Goal: Task Accomplishment & Management: Manage account settings

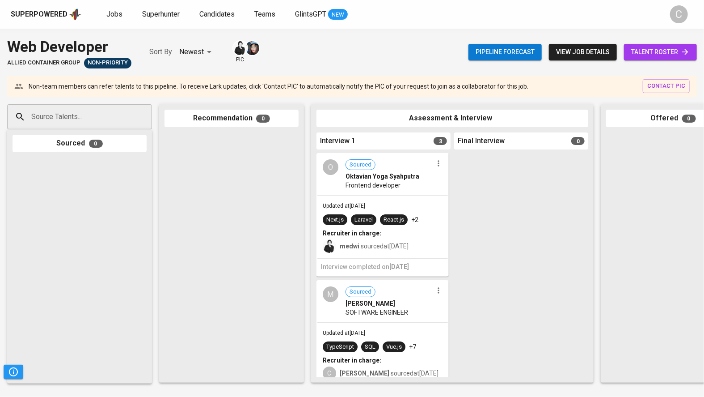
click at [667, 49] on span "talent roster" at bounding box center [660, 51] width 59 height 11
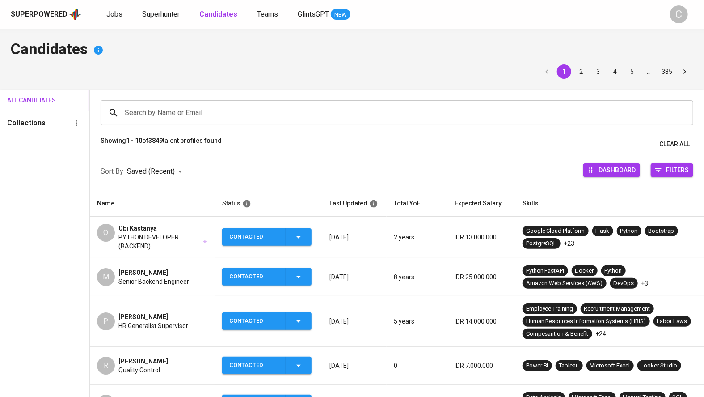
click at [151, 18] on span "Superhunter" at bounding box center [161, 14] width 38 height 8
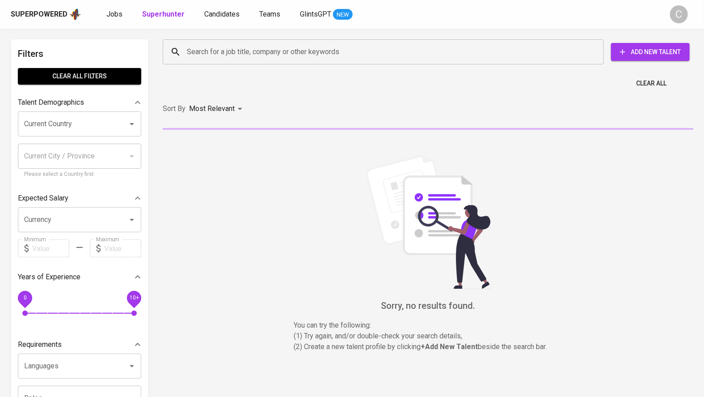
click at [252, 53] on input "Search for a job title, company or other keywords" at bounding box center [386, 51] width 402 height 17
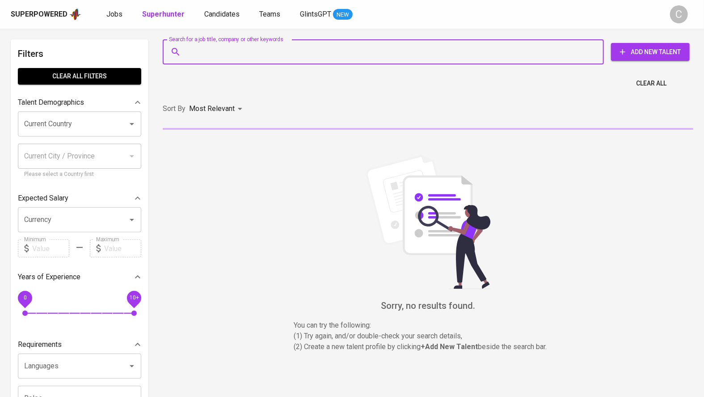
type input "w"
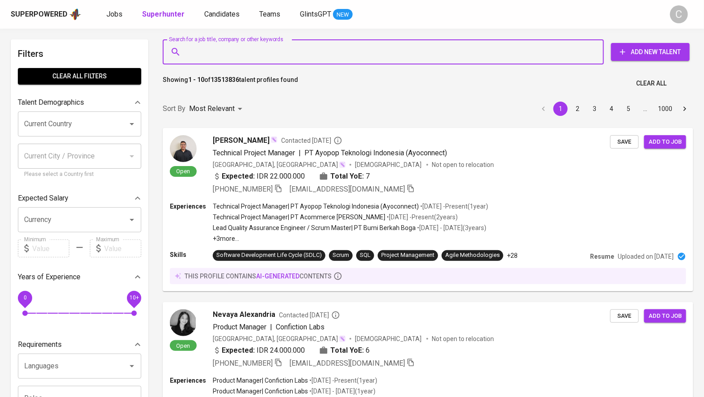
paste input "nisaagustiina@gmail.com"
type input "nisaagustiina@gmail.com"
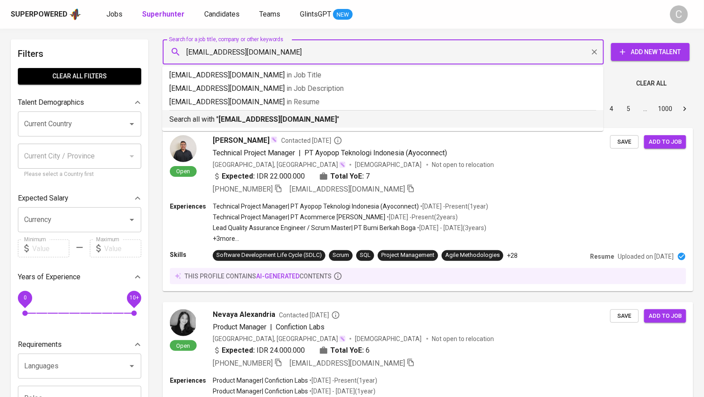
click at [282, 122] on b "nisaagustiina@gmail.com" at bounding box center [278, 119] width 118 height 8
click at [248, 115] on div "Sort By Most Relevant MOST_RELEVANT 1 2 3 4 5 … 1000" at bounding box center [427, 108] width 541 height 27
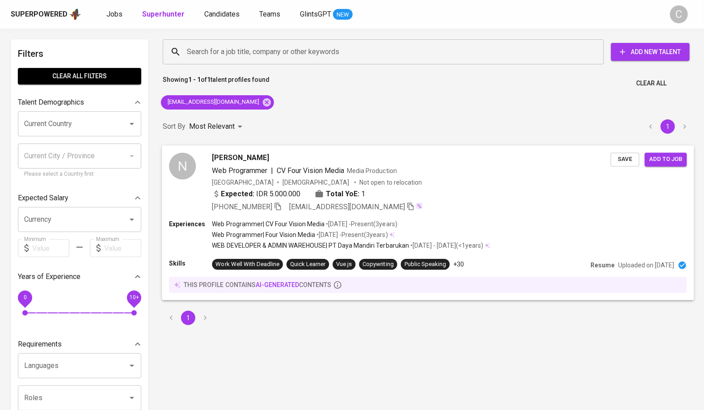
click at [615, 162] on button "Save" at bounding box center [625, 159] width 29 height 14
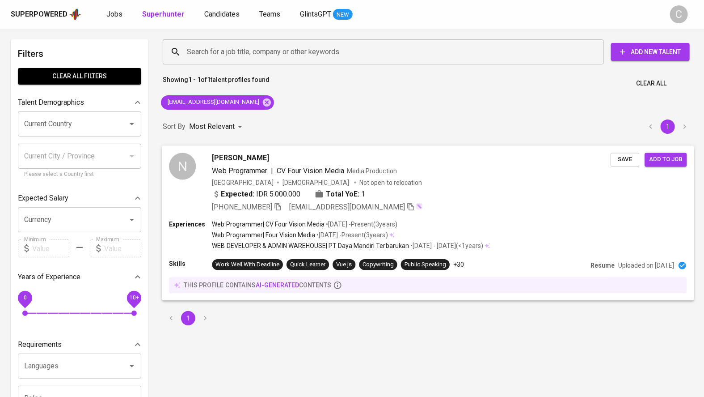
click at [670, 157] on span "Add to job" at bounding box center [665, 159] width 33 height 10
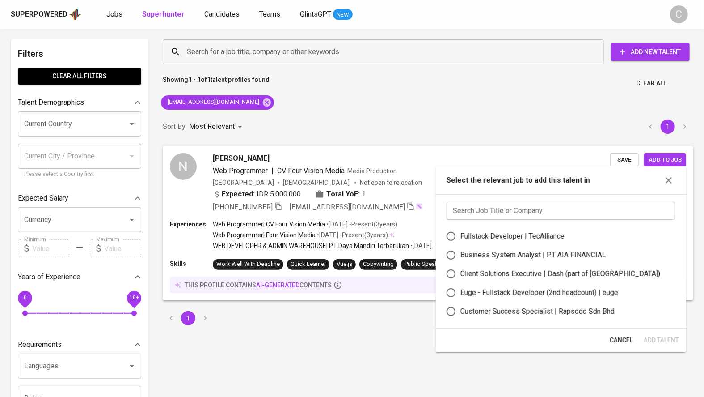
click at [534, 212] on input "text" at bounding box center [561, 211] width 229 height 18
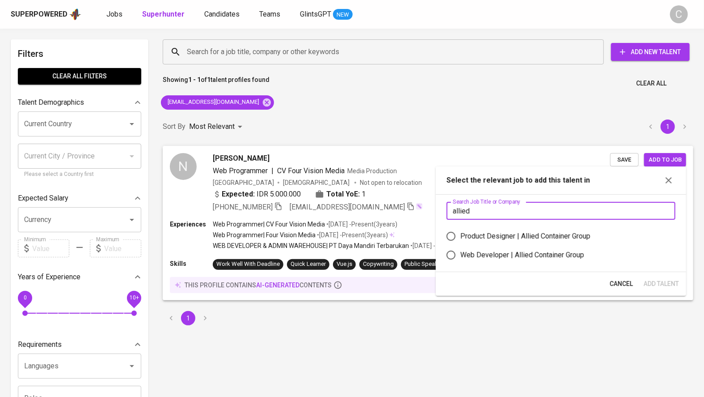
type input "allied"
click at [499, 257] on div "Web Developer | Allied Container Group" at bounding box center [522, 254] width 124 height 11
click at [460, 257] on input "Web Developer | Allied Container Group" at bounding box center [451, 254] width 19 height 19
radio input "true"
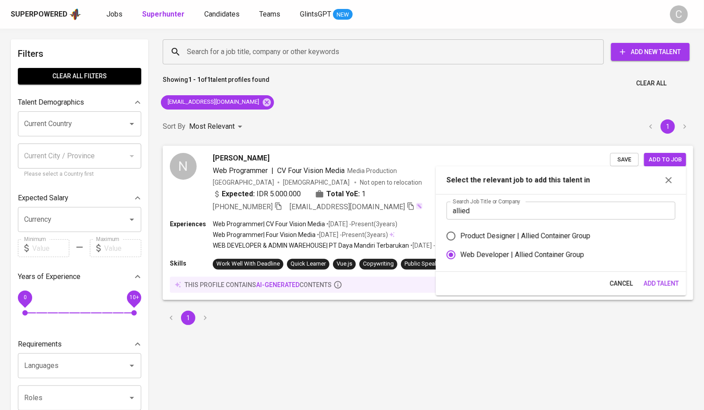
click at [663, 280] on span "Add Talent" at bounding box center [661, 283] width 35 height 11
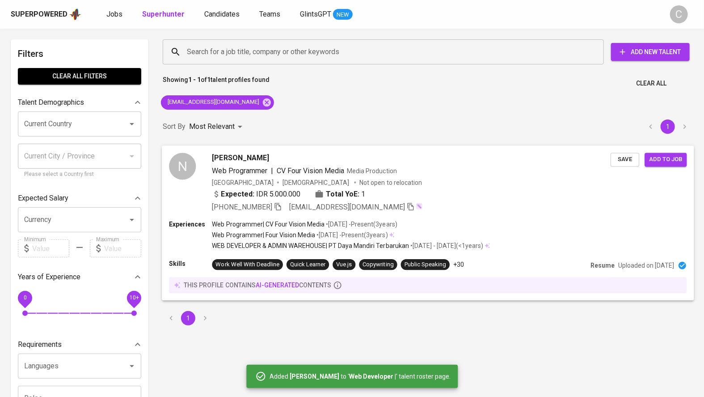
click at [630, 152] on div "Save Add to job" at bounding box center [651, 157] width 80 height 17
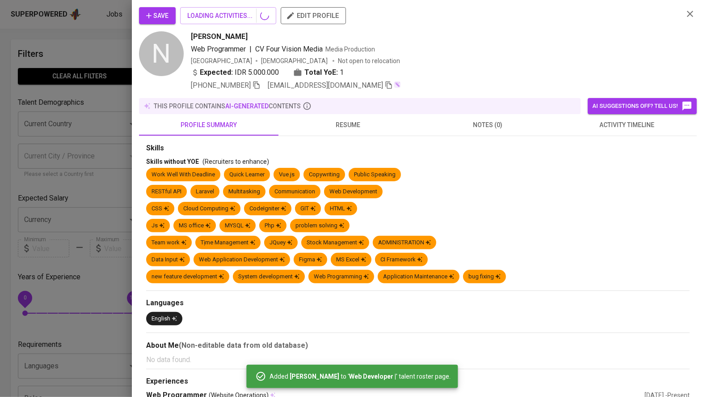
click at [619, 161] on div "Skills without YOE (Recruiters to enhance)" at bounding box center [418, 161] width 544 height 9
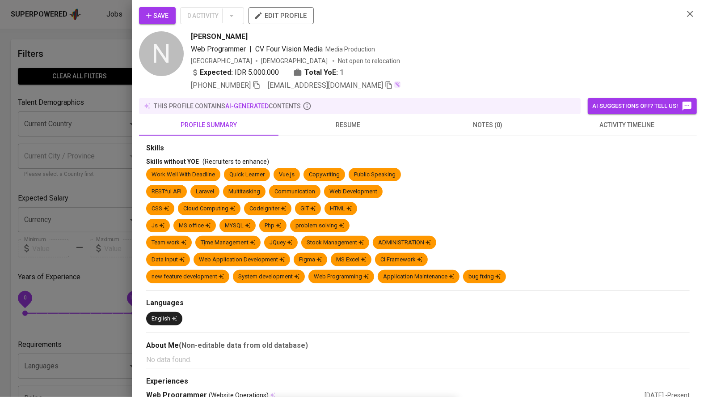
click at [109, 187] on div at bounding box center [352, 198] width 704 height 397
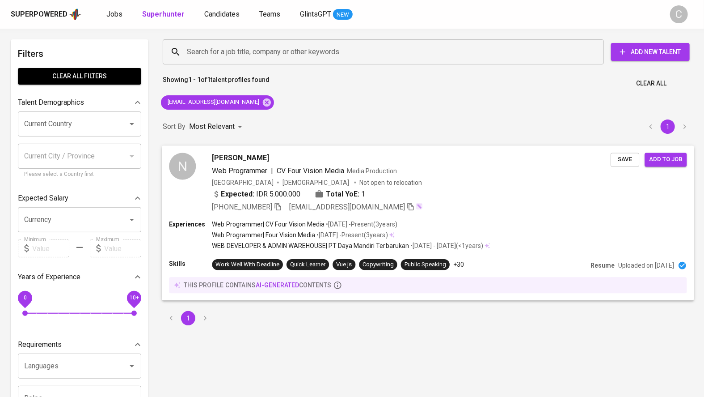
click at [631, 161] on span "Save" at bounding box center [625, 159] width 20 height 10
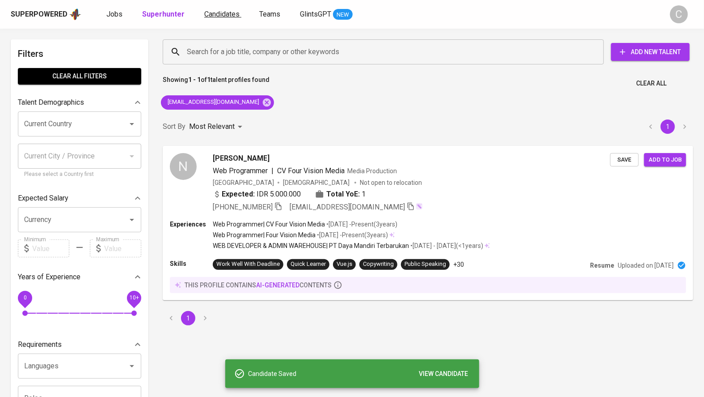
click at [221, 16] on span "Candidates" at bounding box center [221, 14] width 35 height 8
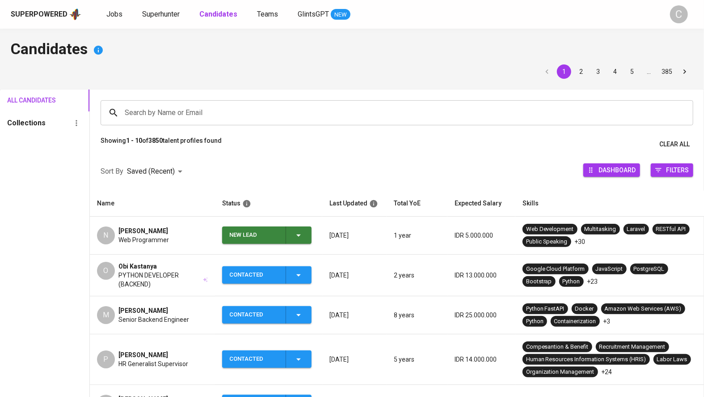
click at [302, 237] on icon "button" at bounding box center [298, 235] width 11 height 11
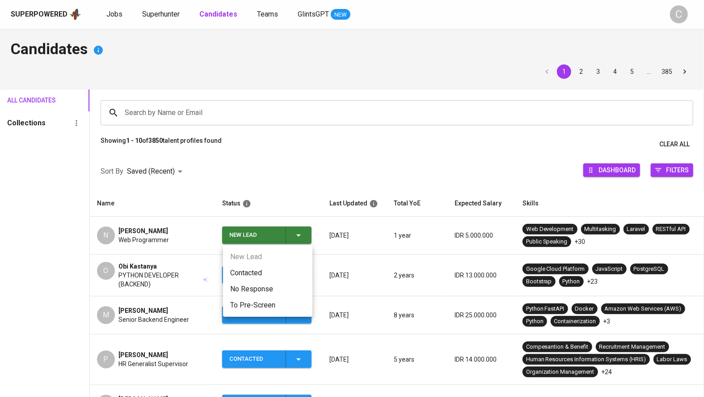
click at [250, 277] on li "Contacted" at bounding box center [267, 273] width 89 height 16
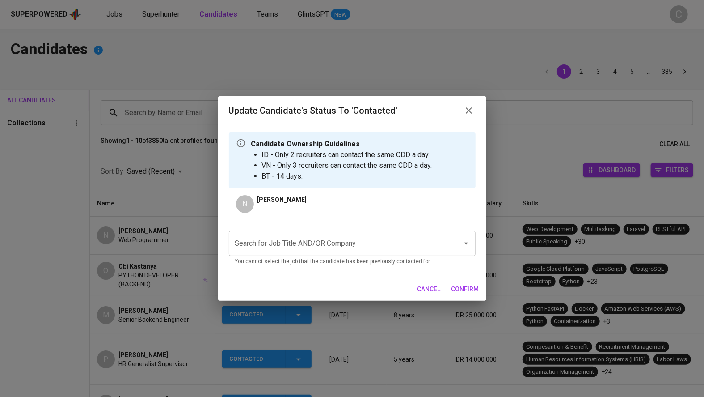
click at [282, 245] on input "Search for Job Title AND/OR Company" at bounding box center [340, 243] width 214 height 17
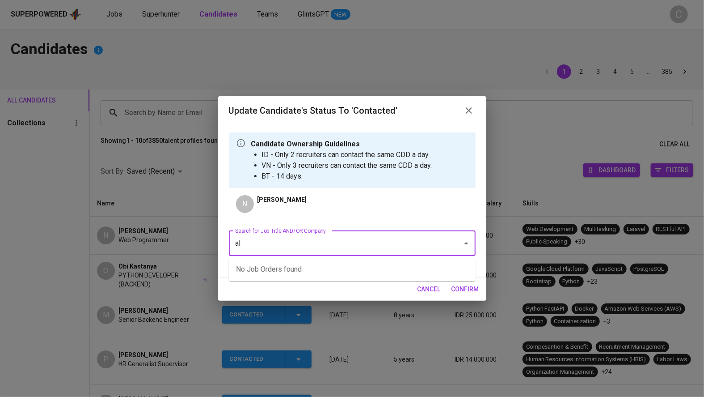
type input "a"
click at [285, 289] on li "Web Developer (Allied Container Group)" at bounding box center [352, 285] width 247 height 16
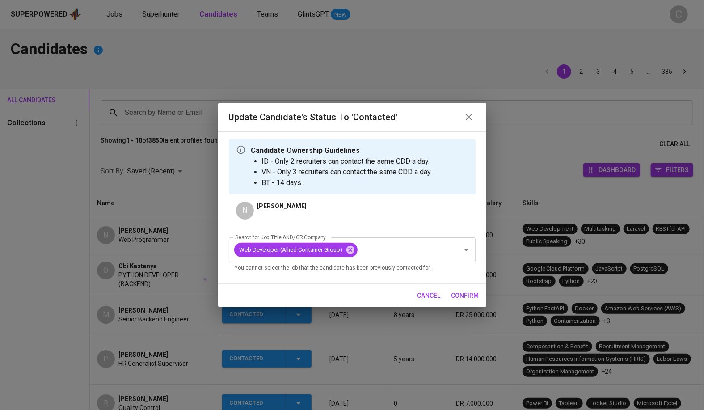
click at [456, 296] on span "confirm" at bounding box center [466, 295] width 28 height 11
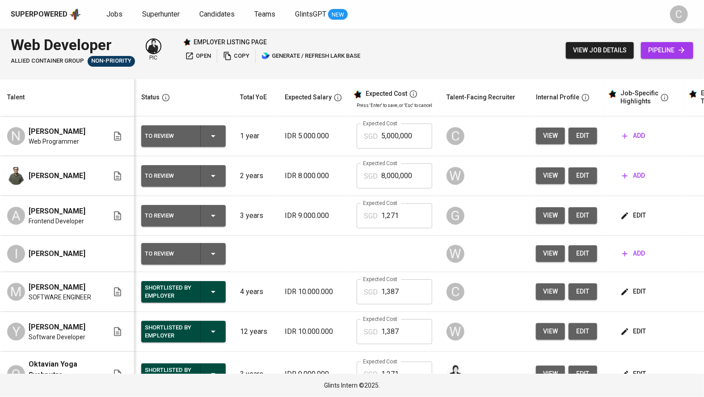
click at [498, 57] on div "Web Developer Allied Container Group Non-Priority pic employer listing page ope…" at bounding box center [352, 50] width 704 height 43
click at [596, 139] on td "view edit" at bounding box center [567, 136] width 76 height 40
click at [587, 136] on span "edit" at bounding box center [583, 135] width 14 height 11
click at [195, 54] on span "open" at bounding box center [198, 56] width 26 height 10
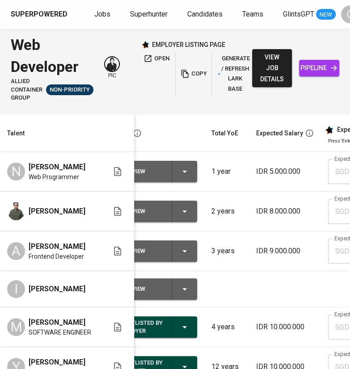
scroll to position [0, 29]
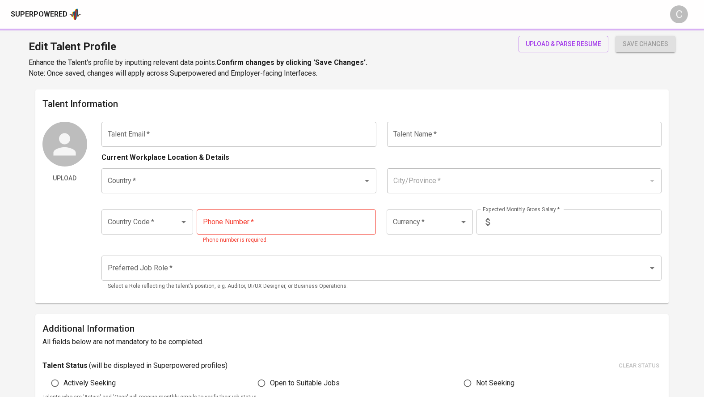
type input "nisaagustiina@gmail.com"
type input "[PERSON_NAME]"
type input "Indonesia"
type input "+62"
type input "857-2074-3489"
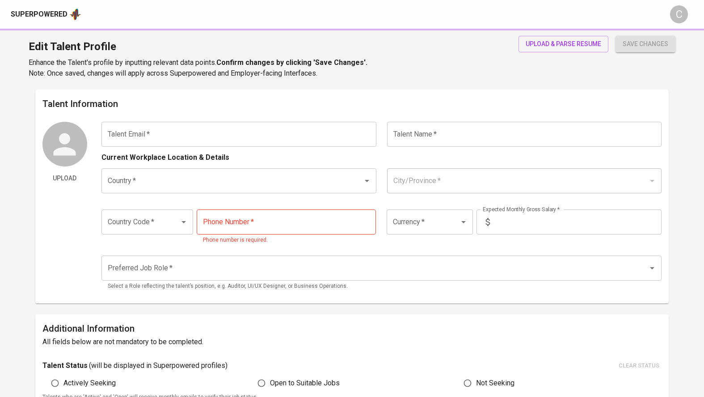
type input "IDR"
radio input "true"
type input "1"
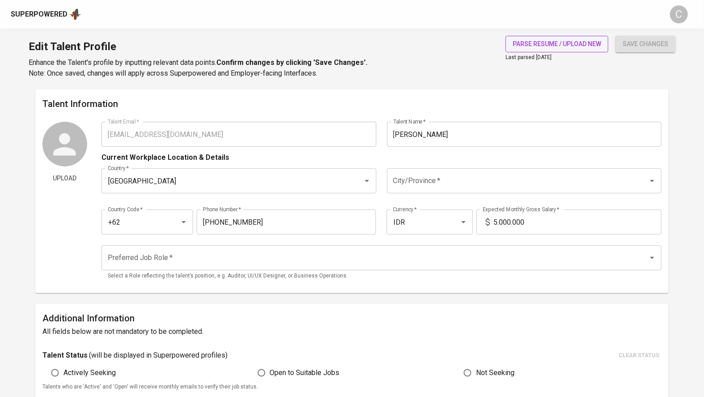
click at [546, 46] on span "parse resume / upload new" at bounding box center [557, 43] width 89 height 11
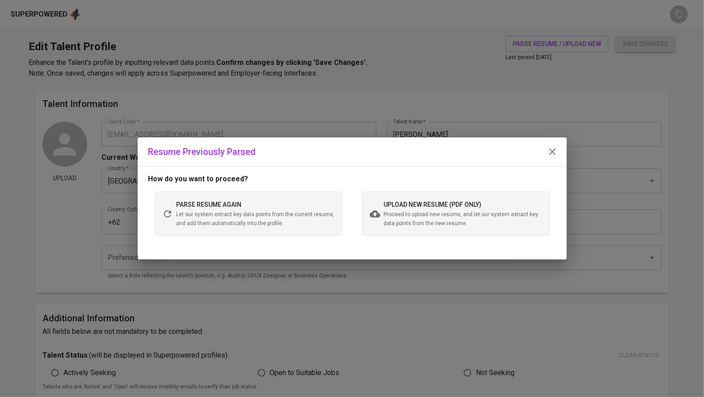
click at [427, 206] on span "upload new resume (pdf only)" at bounding box center [433, 204] width 98 height 7
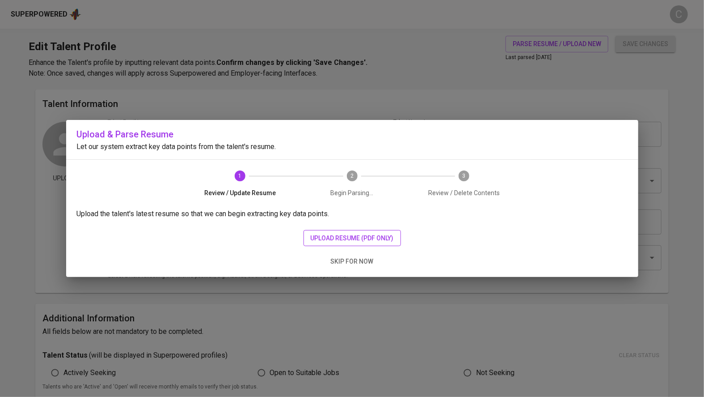
click at [363, 234] on span "upload resume (pdf only)" at bounding box center [352, 237] width 83 height 11
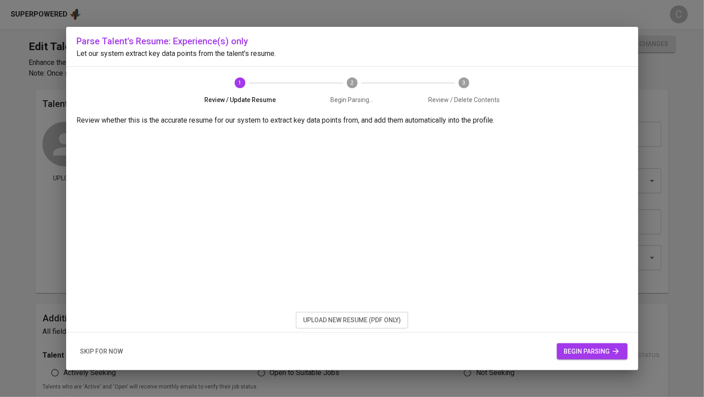
click at [582, 348] on span "begin parsing" at bounding box center [592, 351] width 56 height 11
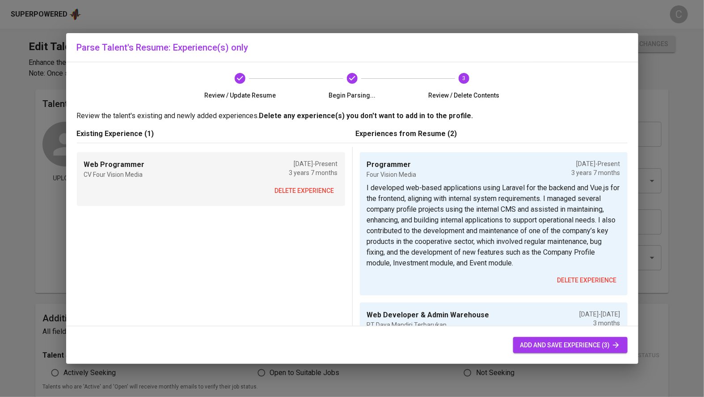
click at [299, 192] on span "delete experience" at bounding box center [304, 190] width 59 height 11
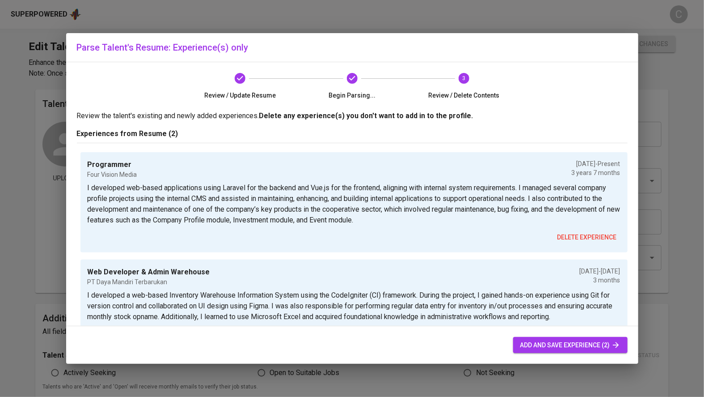
click at [549, 339] on span "add and save experience (2)" at bounding box center [570, 344] width 100 height 11
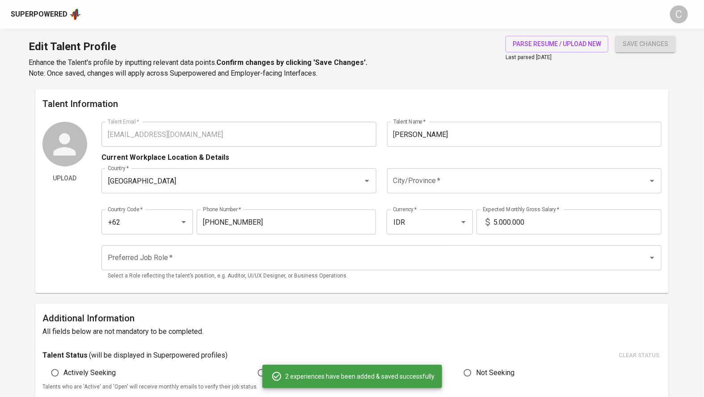
type input "Programmer"
type input "Four Vision Media"
type textarea "I developed web-based applications using Laravel for the backend and Vue.js for…"
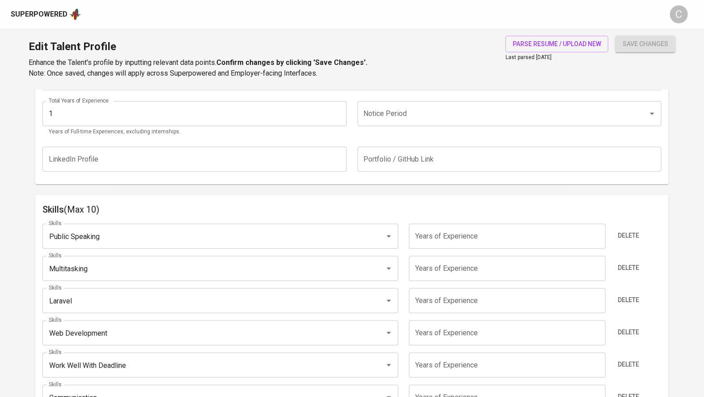
scroll to position [350, 0]
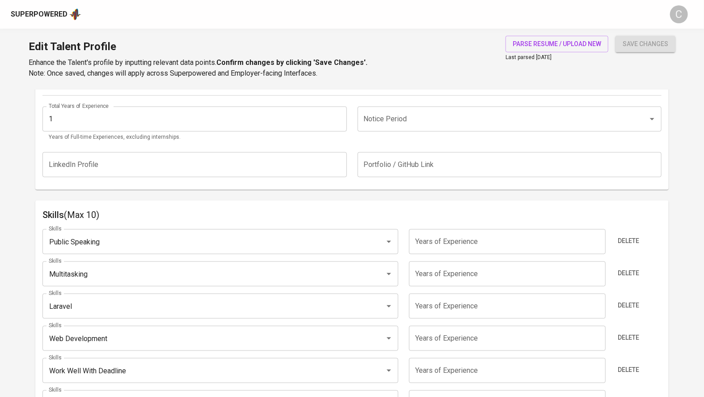
click at [0, 47] on html "Superpowered C Edit Talent Profile Enhance the Talent's profile by inputting re…" at bounding box center [352, 382] width 704 height 1465
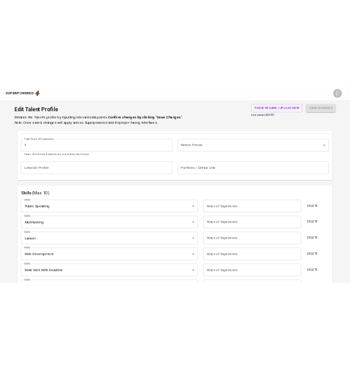
scroll to position [375, 0]
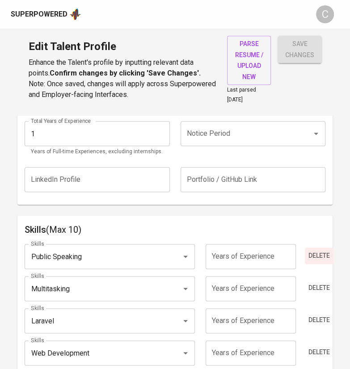
click at [319, 250] on span "Delete" at bounding box center [318, 255] width 21 height 11
click at [249, 249] on input "number" at bounding box center [251, 256] width 90 height 25
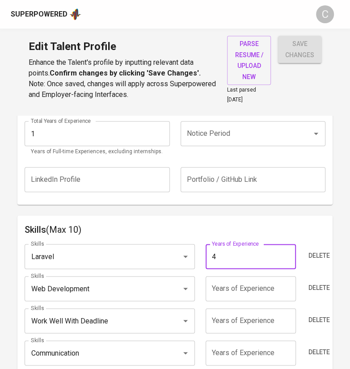
type input "4"
click at [249, 287] on input "number" at bounding box center [251, 288] width 90 height 25
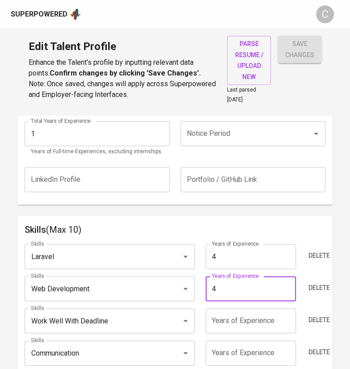
type input "4"
click at [117, 321] on input "Work Well With Deadline" at bounding box center [97, 320] width 137 height 17
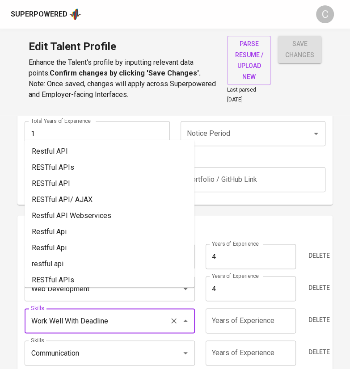
type input "L"
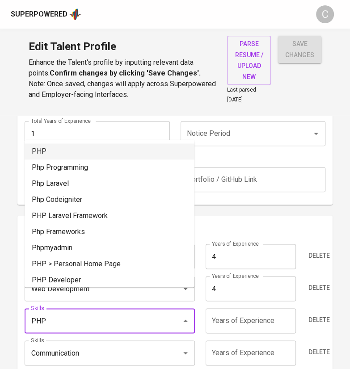
click at [80, 154] on li "PHP" at bounding box center [110, 151] width 170 height 16
type input "PHP"
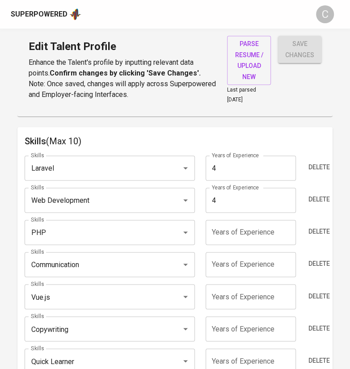
scroll to position [464, 0]
click at [248, 268] on input "number" at bounding box center [251, 264] width 90 height 25
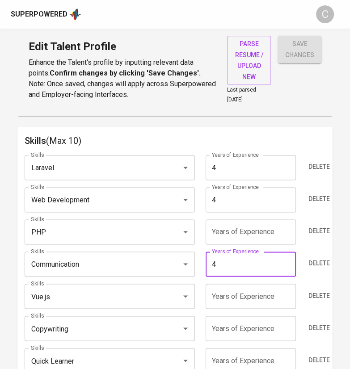
type input "4"
click at [234, 235] on input "number" at bounding box center [251, 231] width 90 height 25
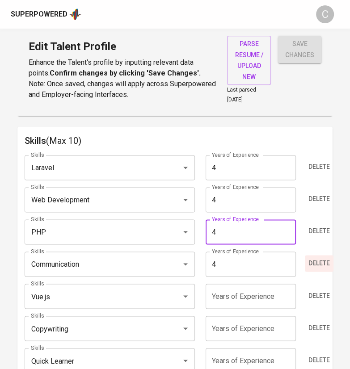
type input "4"
click at [305, 257] on button "Delete" at bounding box center [319, 263] width 29 height 17
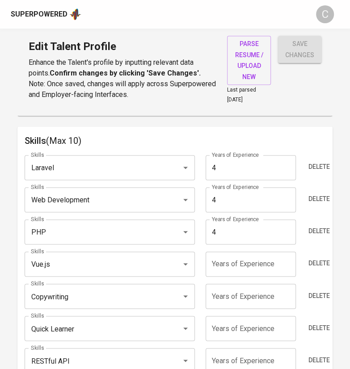
click at [252, 253] on input "number" at bounding box center [251, 264] width 90 height 25
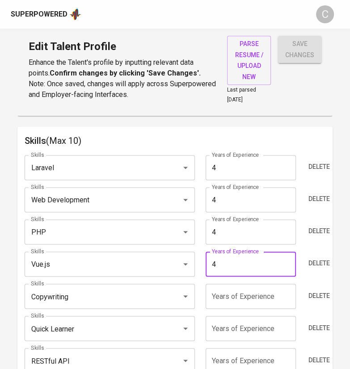
type input "4"
click at [135, 294] on input "Copywriting" at bounding box center [97, 296] width 137 height 17
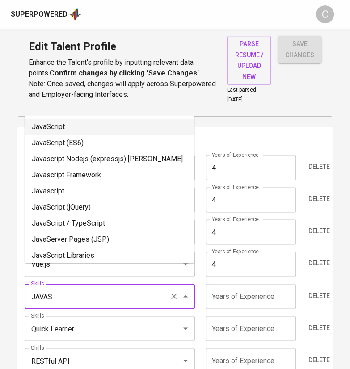
click at [118, 129] on li "JavaScript" at bounding box center [110, 127] width 170 height 16
type input "JavaScript"
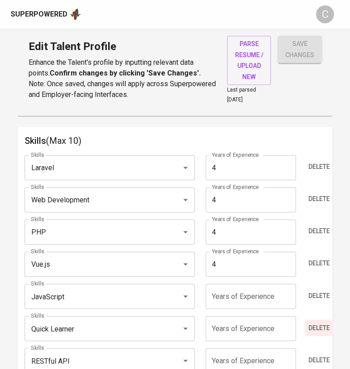
click at [319, 327] on span "Delete" at bounding box center [318, 327] width 21 height 11
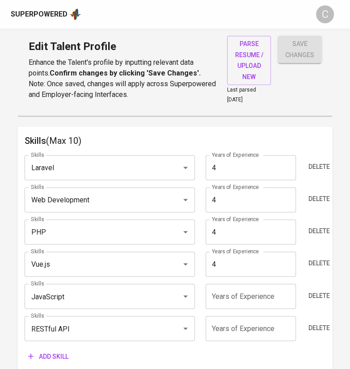
click at [51, 351] on span "Add skill" at bounding box center [48, 356] width 40 height 11
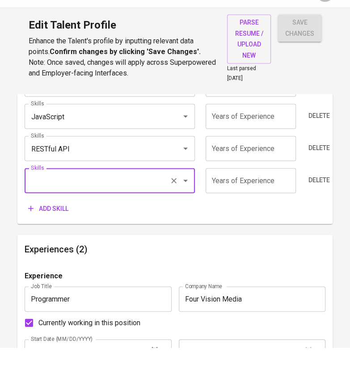
scroll to position [627, 0]
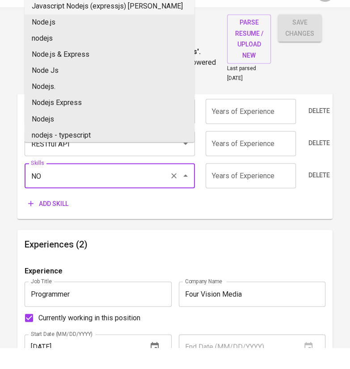
type input "N"
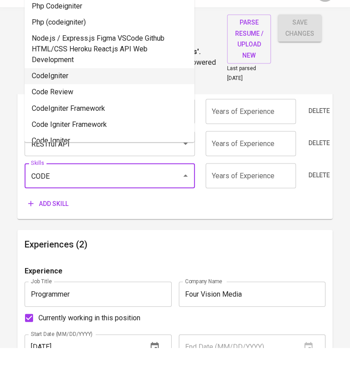
click at [63, 101] on li "CodeIgniter" at bounding box center [110, 97] width 170 height 16
type input "CodeIgniter"
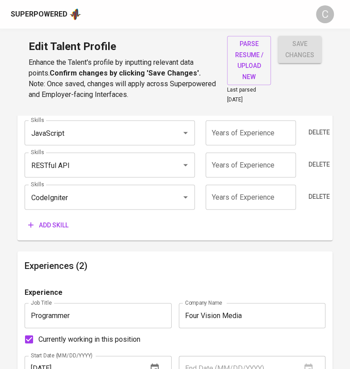
click at [249, 189] on input "number" at bounding box center [251, 197] width 90 height 25
type input "2"
click at [241, 173] on input "number" at bounding box center [251, 164] width 90 height 25
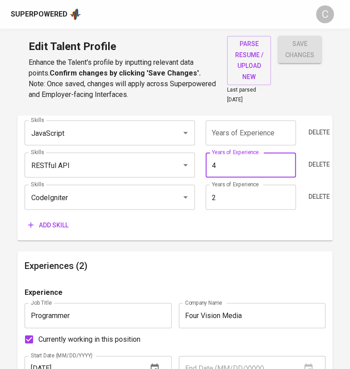
type input "4"
click at [239, 136] on input "number" at bounding box center [251, 132] width 90 height 25
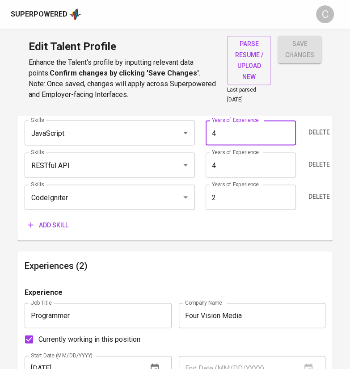
type input "4"
click at [214, 229] on div "Add skill" at bounding box center [175, 225] width 301 height 17
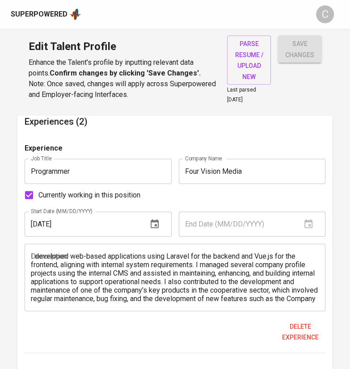
scroll to position [771, 0]
click at [219, 295] on textarea "I developed web-based applications using Laravel for the backend and Vue.js for…" at bounding box center [175, 278] width 288 height 51
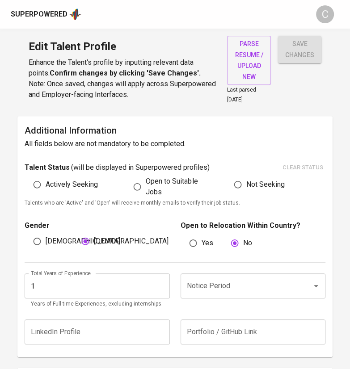
scroll to position [222, 0]
click at [77, 292] on input "1" at bounding box center [97, 286] width 145 height 25
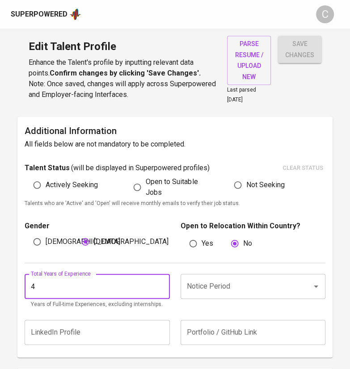
type input "4"
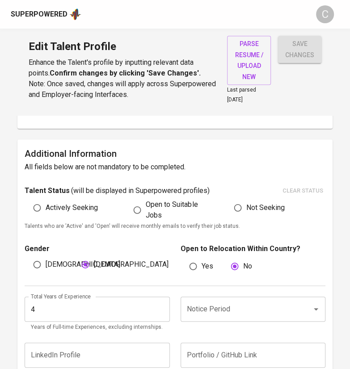
scroll to position [178, 0]
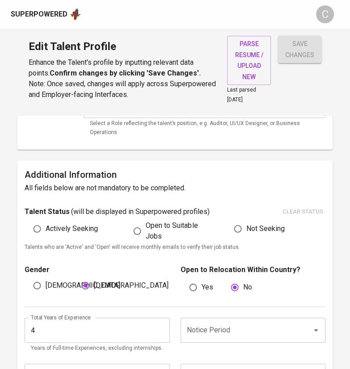
click at [213, 324] on input "Notice Period" at bounding box center [241, 330] width 112 height 17
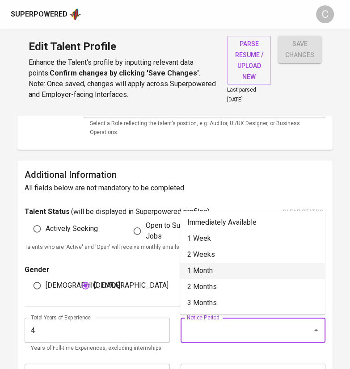
click at [210, 274] on li "1 Month" at bounding box center [252, 271] width 145 height 16
type input "1 Month"
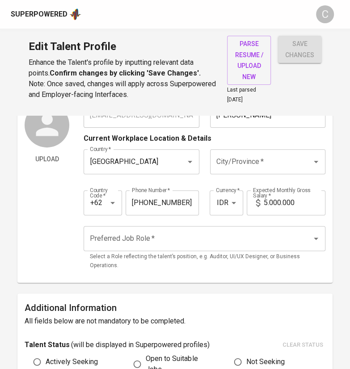
scroll to position [41, 0]
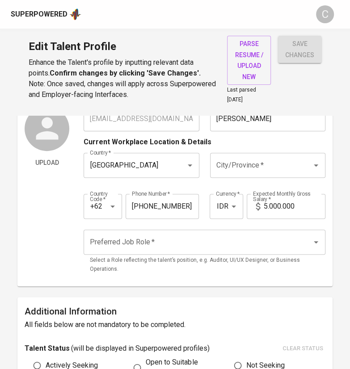
click at [161, 244] on input "Preferred Job Role   *" at bounding box center [192, 242] width 209 height 17
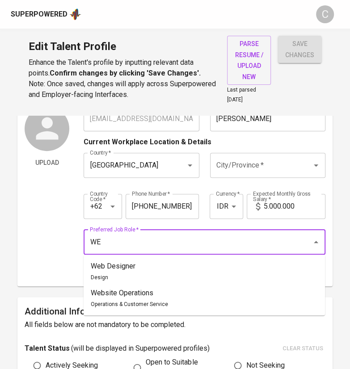
type input "W"
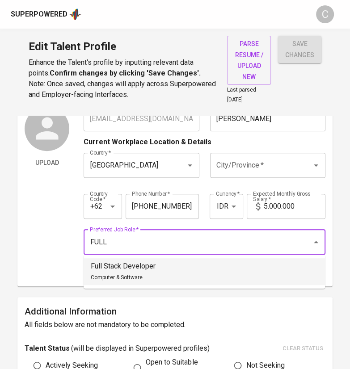
click at [177, 269] on li "Full Stack Developer Computer & Software" at bounding box center [204, 271] width 241 height 27
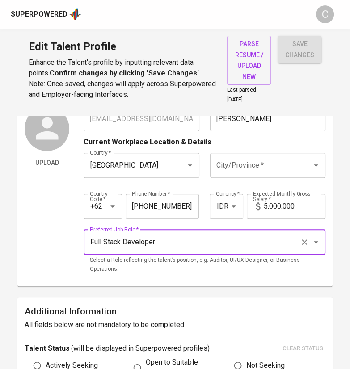
type input "Full Stack Developer"
click at [267, 207] on input "5.000.000" at bounding box center [295, 206] width 62 height 25
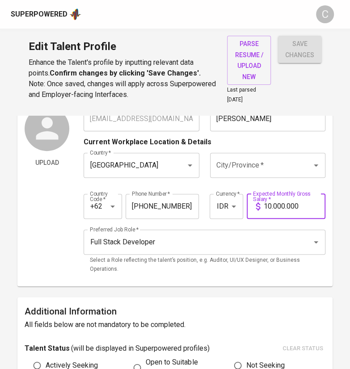
type input "10.000.000"
click at [37, 242] on div "Upload" at bounding box center [47, 192] width 45 height 173
click at [250, 161] on input "City/Province   *" at bounding box center [255, 165] width 82 height 17
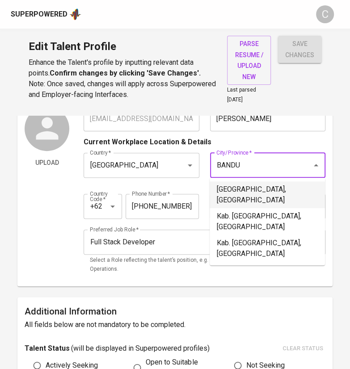
click at [246, 185] on li "Bandung, Jawa Barat" at bounding box center [267, 194] width 115 height 27
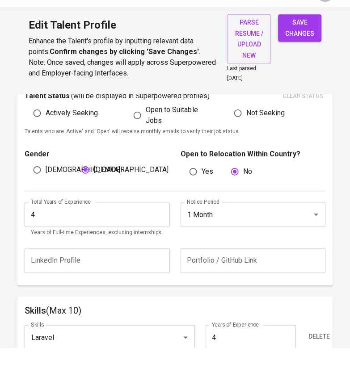
scroll to position [273, 0]
type input "Bandung, Jawa Barat"
click at [297, 49] on span "save changes" at bounding box center [299, 49] width 29 height 22
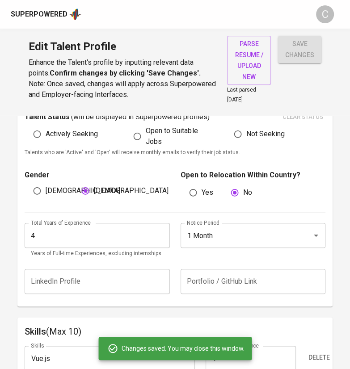
type input "Vue.js"
type input "RESTful API"
type input "JavaScript"
type input "Laravel"
type input "PHP"
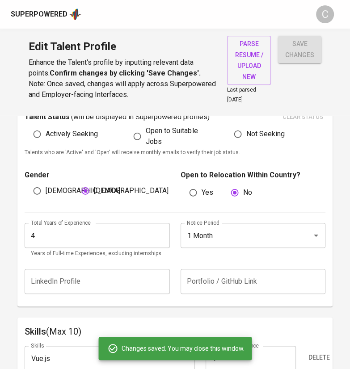
type input "Web Development"
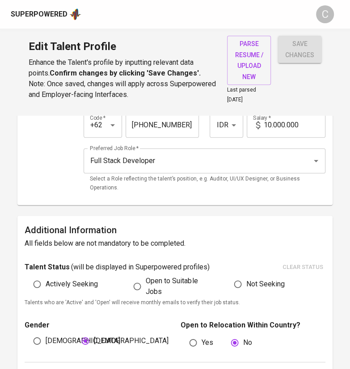
scroll to position [0, 0]
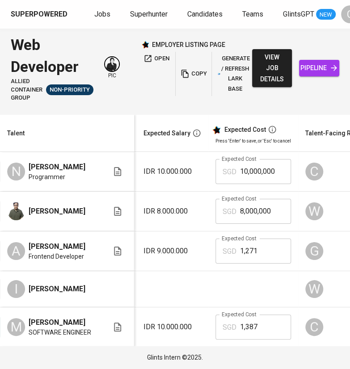
scroll to position [0, 141]
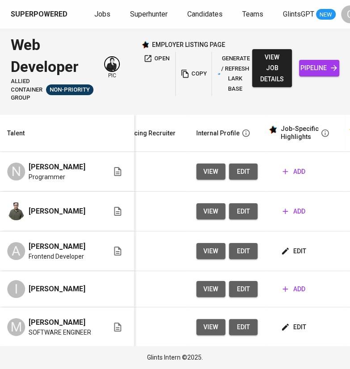
scroll to position [0, 342]
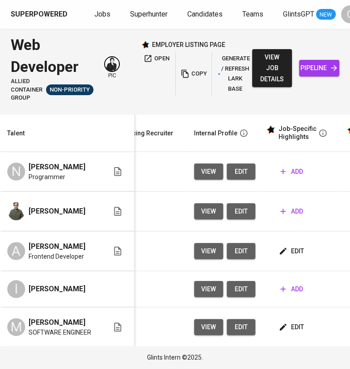
click at [295, 178] on button "add" at bounding box center [292, 172] width 30 height 17
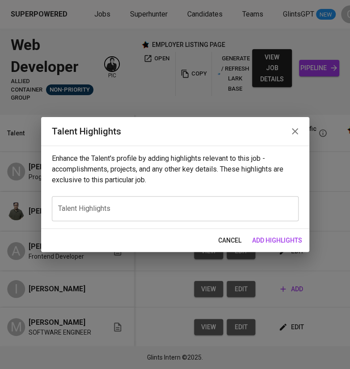
click at [208, 215] on div "x Talent Highlights" at bounding box center [175, 208] width 247 height 25
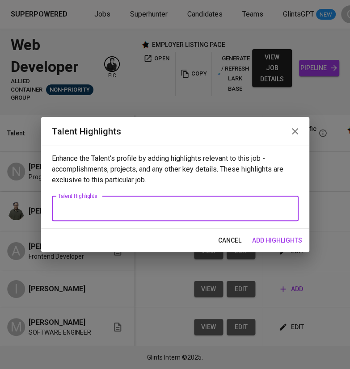
paste textarea "Here’s a polished career highlight for Nisa in 3 paragraphs, focusing on her PH…"
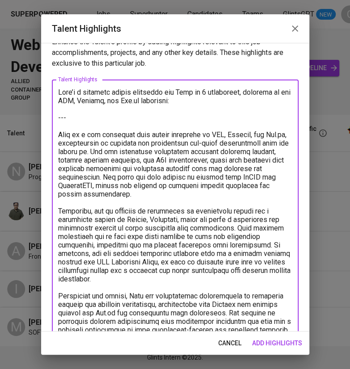
scroll to position [9, 0]
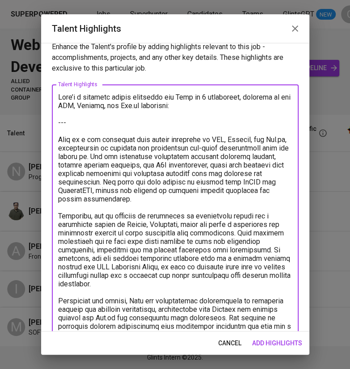
click at [100, 118] on textarea at bounding box center [175, 254] width 234 height 323
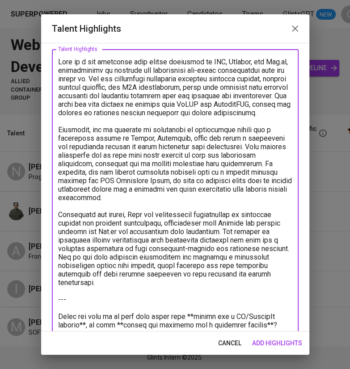
scroll to position [66, 0]
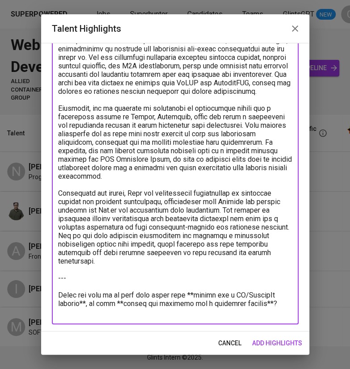
click at [279, 307] on textarea at bounding box center [175, 176] width 234 height 280
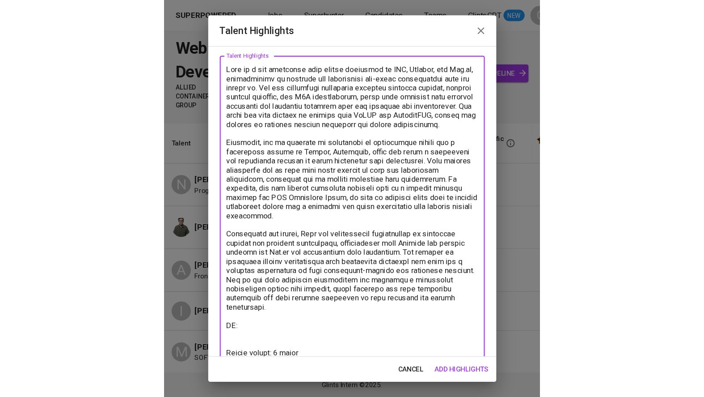
scroll to position [59, 0]
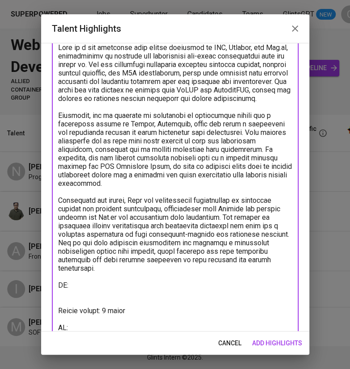
click at [125, 331] on textarea at bounding box center [175, 191] width 234 height 297
paste textarea "https://glints.sg.larksuite.com/minutes/obsg7v5hw4325ku5zi4rbl1c"
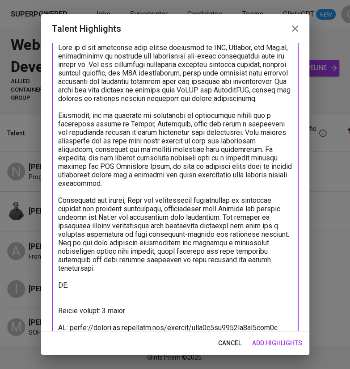
click at [117, 286] on textarea at bounding box center [175, 191] width 234 height 297
click at [321, 0] on html "Superpowered Jobs Superhunter Candidates Teams GlintsGPT NEW C Web Developer Al…" at bounding box center [175, 184] width 350 height 369
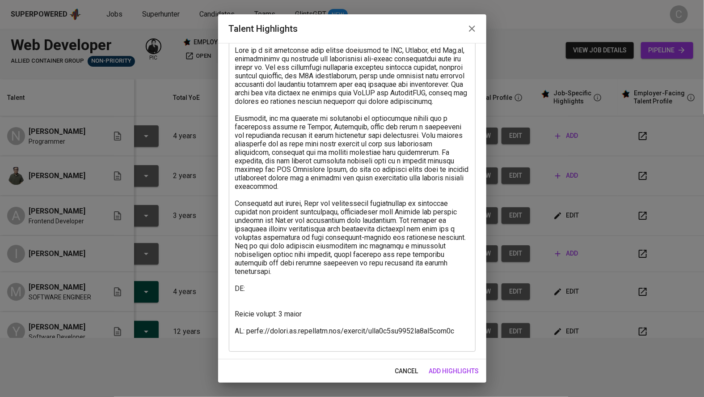
scroll to position [55, 0]
click at [269, 287] on textarea at bounding box center [352, 194] width 234 height 297
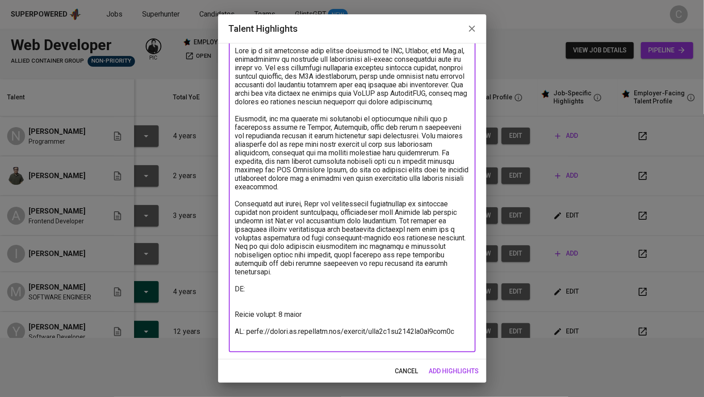
paste textarea "https://glints.sg.larksuite.com/wiki/O7rEwg4hpiSNyVkmTXylEF8jgzh?from=from_copy…"
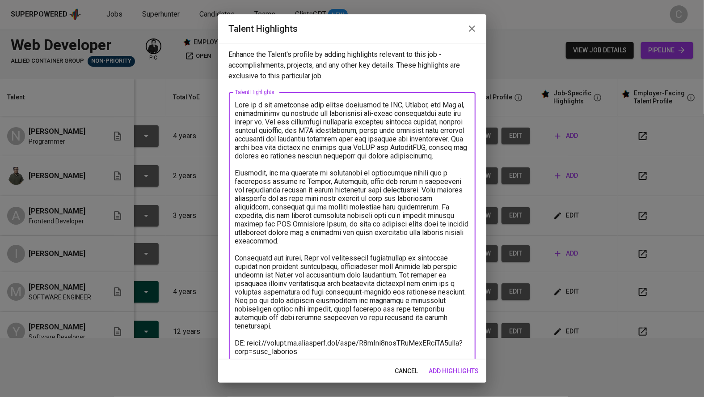
scroll to position [0, 0]
click at [300, 193] on textarea at bounding box center [352, 259] width 234 height 314
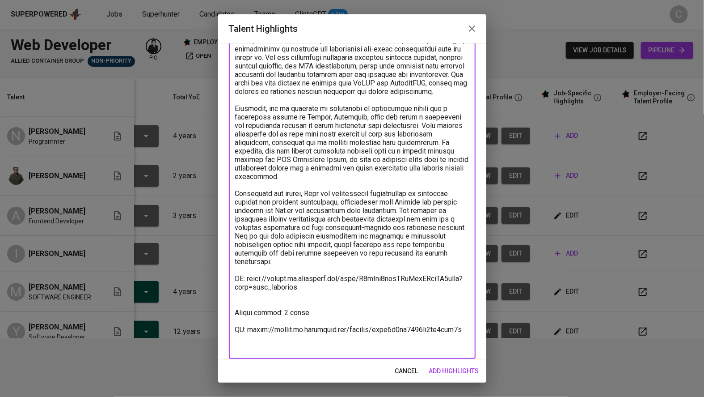
scroll to position [68, 0]
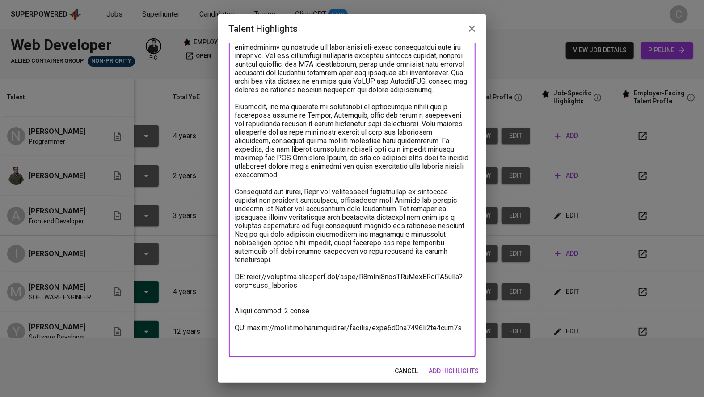
click at [350, 151] on textarea at bounding box center [352, 191] width 234 height 314
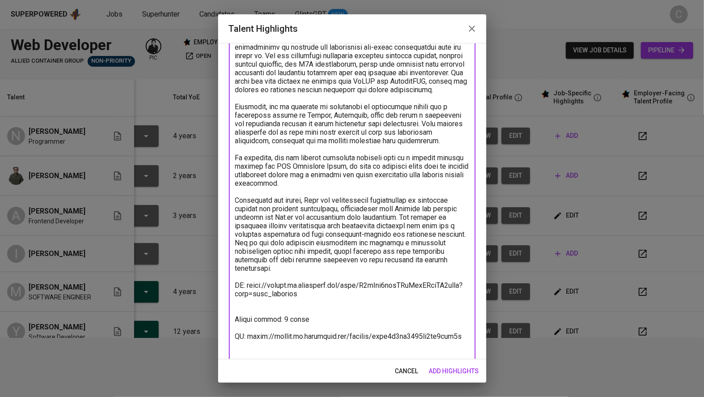
click at [236, 257] on textarea at bounding box center [352, 195] width 234 height 323
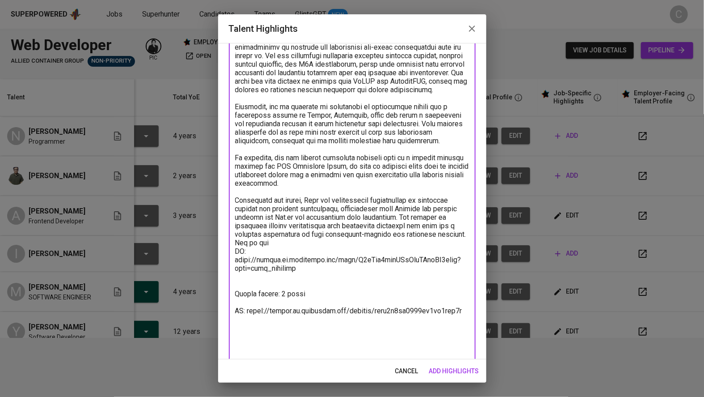
scroll to position [47, 0]
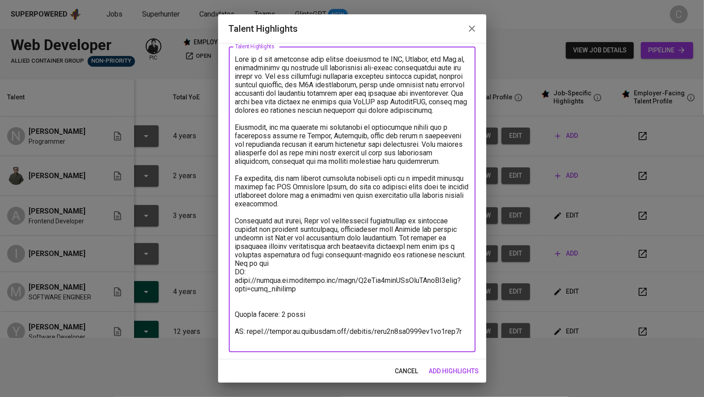
click at [350, 168] on textarea at bounding box center [352, 199] width 234 height 289
paste textarea "most memorable experiences was building a government information system from sc…"
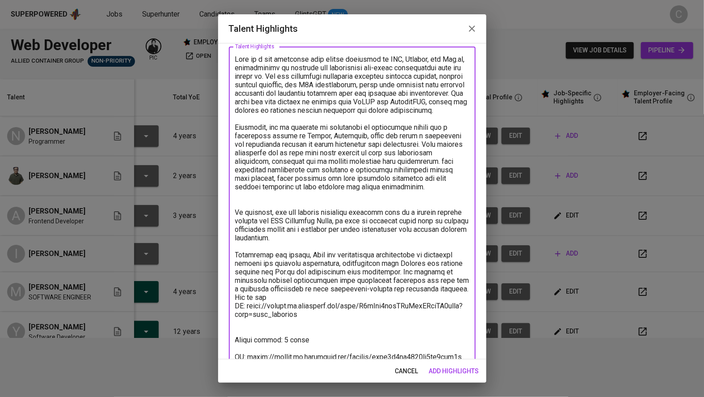
click at [350, 169] on textarea at bounding box center [352, 216] width 234 height 323
click at [240, 180] on textarea at bounding box center [352, 216] width 234 height 323
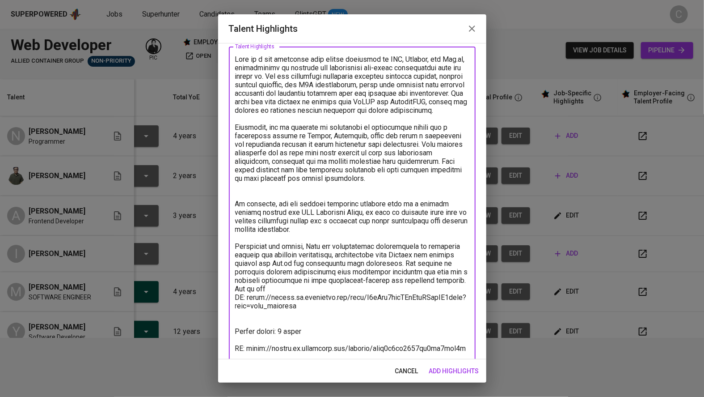
paste textarea "is also the most memorable experiences, not only she built it from scratch,"
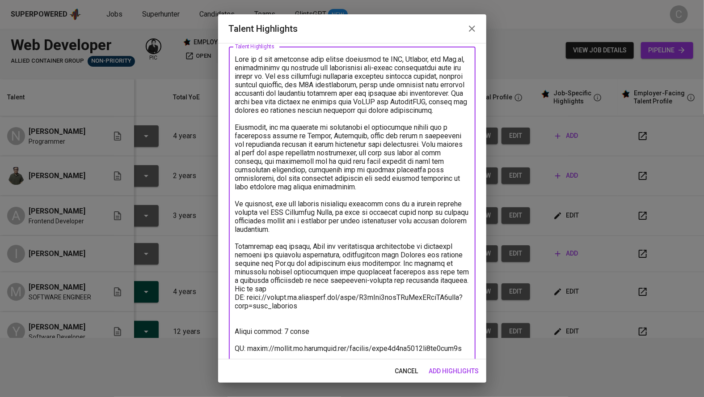
click at [350, 287] on textarea at bounding box center [352, 212] width 234 height 314
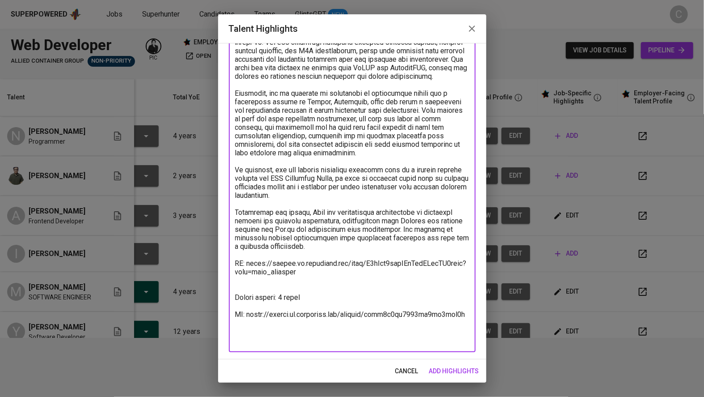
type textarea "Nisa is a web developer with strong expertise in PHP, Laravel, and Vue.js, spec…"
click at [350, 349] on div "Enhance the Talent's profile by adding highlights relevant to this job - accomp…" at bounding box center [352, 201] width 268 height 316
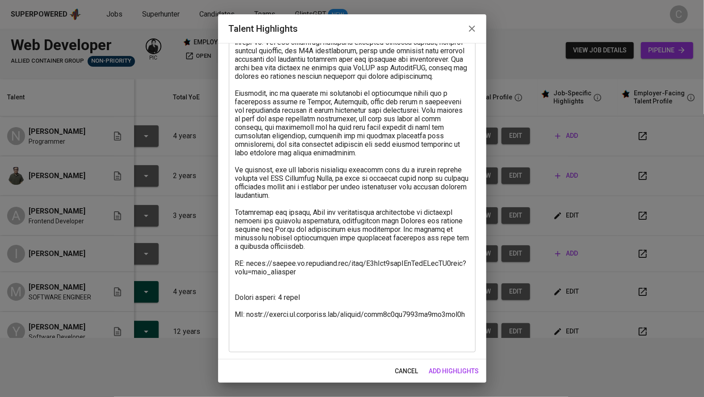
click at [350, 369] on span "add highlights" at bounding box center [454, 370] width 50 height 11
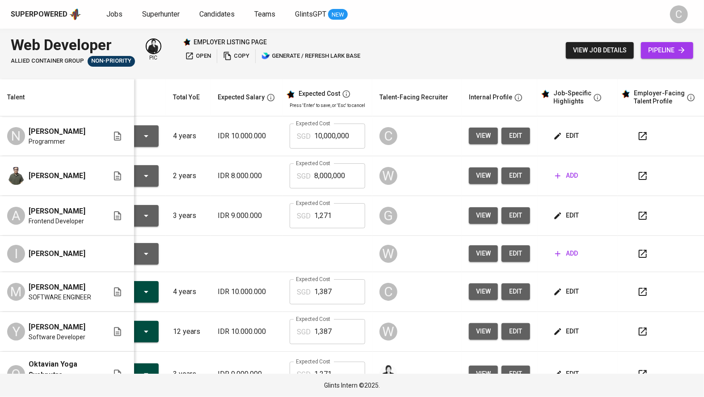
click at [342, 295] on input "1,387" at bounding box center [339, 291] width 51 height 25
click at [350, 136] on input "10,000,000" at bounding box center [339, 135] width 51 height 25
type input "1"
paste input "1,387"
drag, startPoint x: 335, startPoint y: 216, endPoint x: 270, endPoint y: 214, distance: 65.3
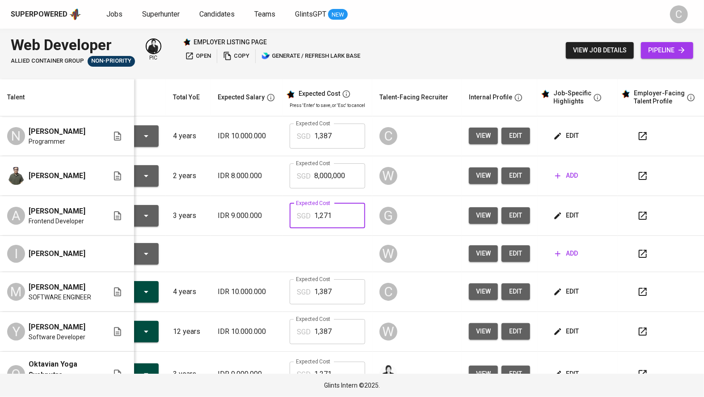
click at [270, 214] on tr "A Adriana Eka Prayudha Frontend Developer To Review 3 years IDR 9.000.000 Expec…" at bounding box center [320, 216] width 774 height 40
click at [334, 135] on input "1,387" at bounding box center [339, 135] width 51 height 25
type input "1"
paste input "1,271"
type input "1,271"
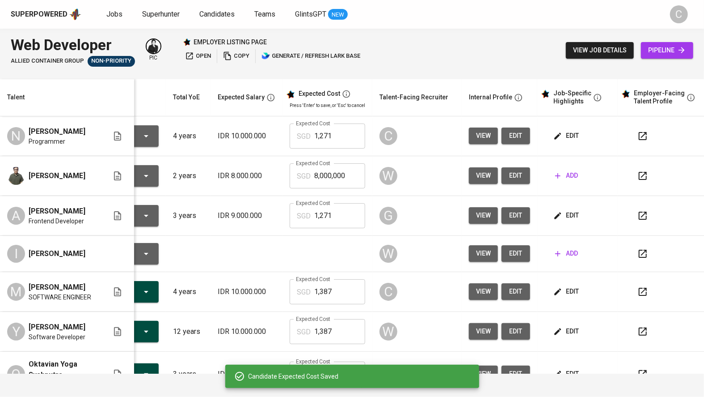
click at [350, 135] on span "edit" at bounding box center [516, 135] width 14 height 11
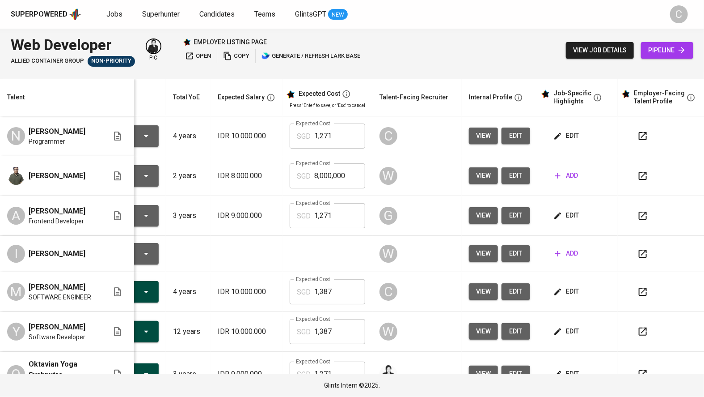
click at [350, 210] on button "edit" at bounding box center [567, 215] width 31 height 17
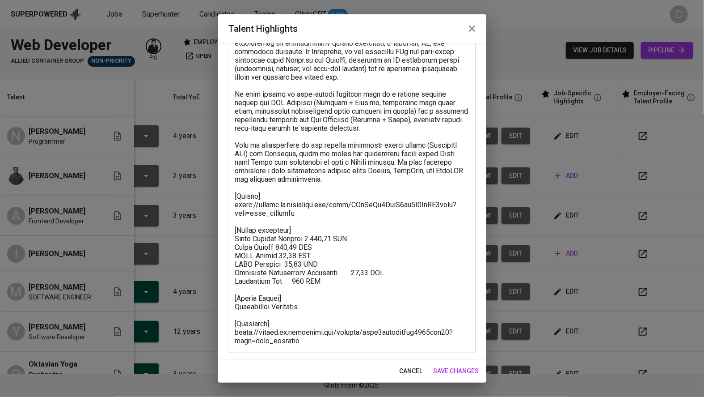
scroll to position [73, 0]
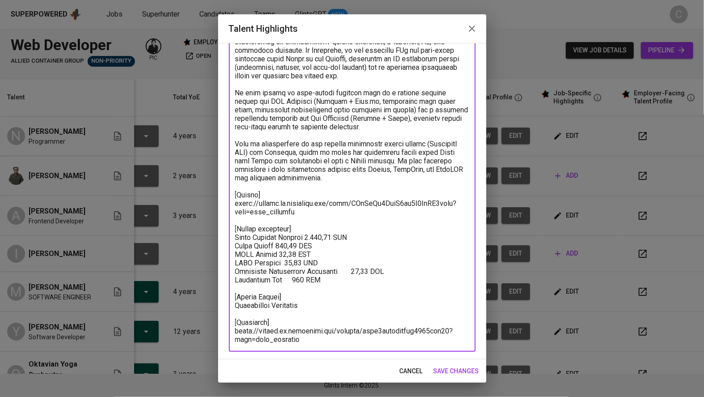
drag, startPoint x: 327, startPoint y: 280, endPoint x: 227, endPoint y: 232, distance: 111.0
click at [227, 232] on div "Enhance the Talent's profile by adding highlights relevant to this job - accomp…" at bounding box center [352, 201] width 268 height 316
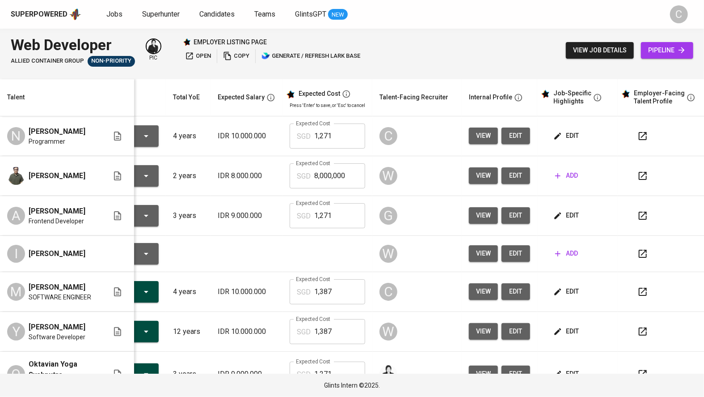
click at [350, 133] on span "edit" at bounding box center [567, 135] width 24 height 11
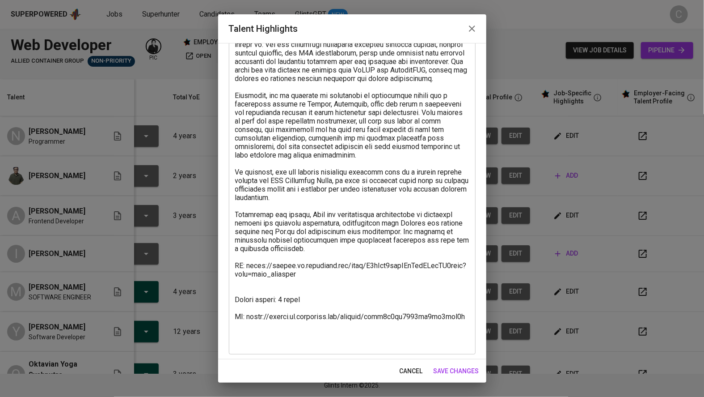
scroll to position [81, 0]
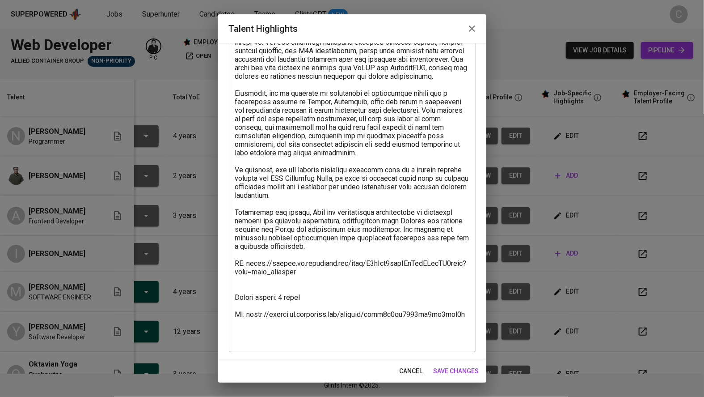
click at [263, 297] on textarea at bounding box center [352, 182] width 234 height 323
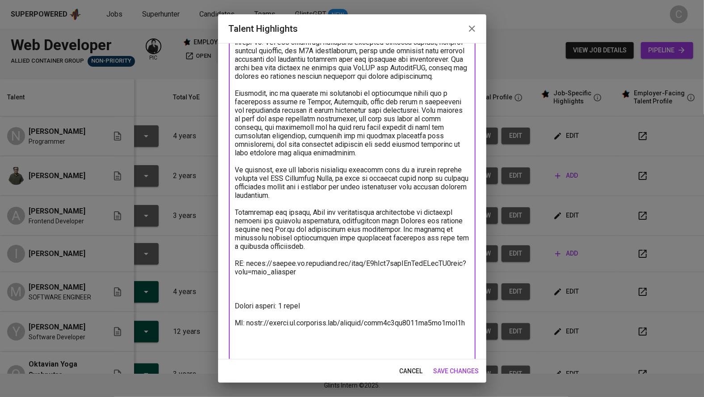
paste textarea "[Salary breakdown] Total Pricing Monthly 1.271,63 SGD Basic Salary 802,76 SGD B…"
type textarea "Nisa is a web developer with strong expertise in PHP, Laravel, and Vue.js, spec…"
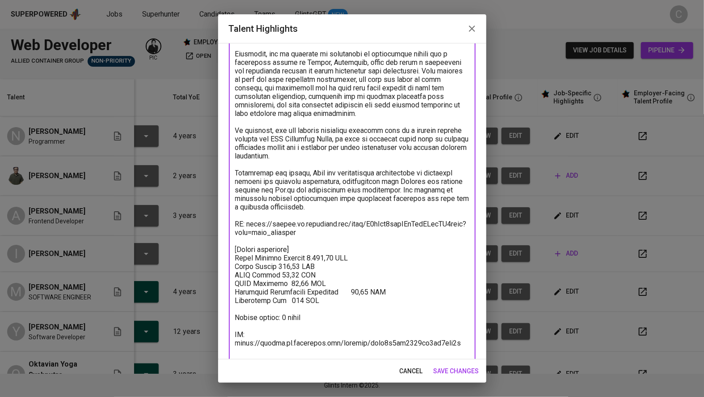
scroll to position [141, 0]
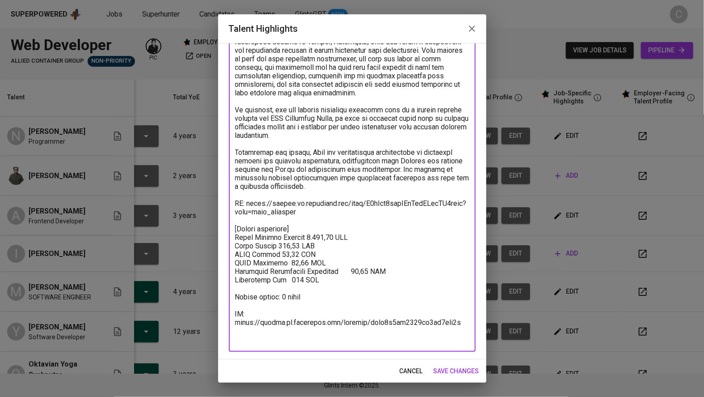
click at [350, 367] on span "save changes" at bounding box center [457, 370] width 46 height 11
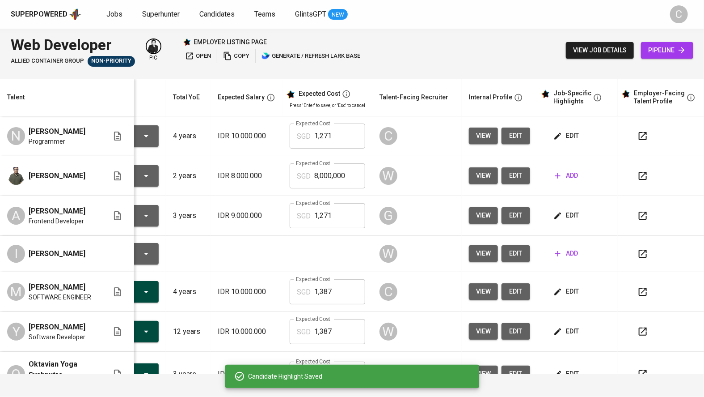
click at [350, 365] on div "Candidate Highlight Saved" at bounding box center [352, 375] width 254 height 23
click at [350, 224] on button "edit" at bounding box center [567, 215] width 31 height 17
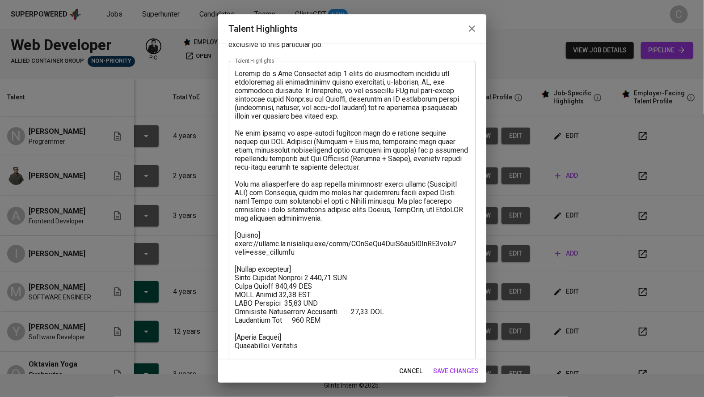
scroll to position [73, 0]
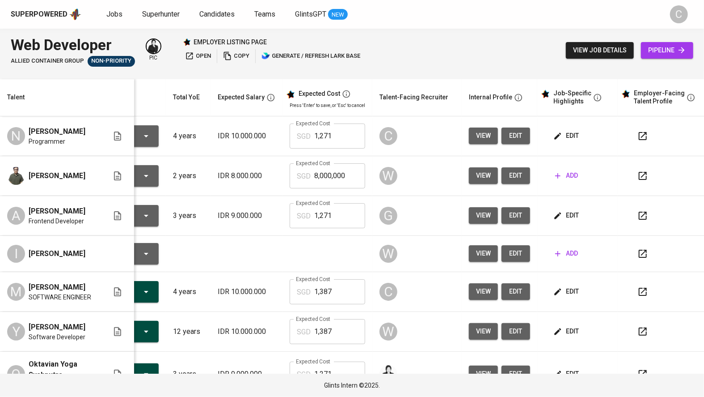
click at [350, 141] on span "edit" at bounding box center [567, 135] width 24 height 11
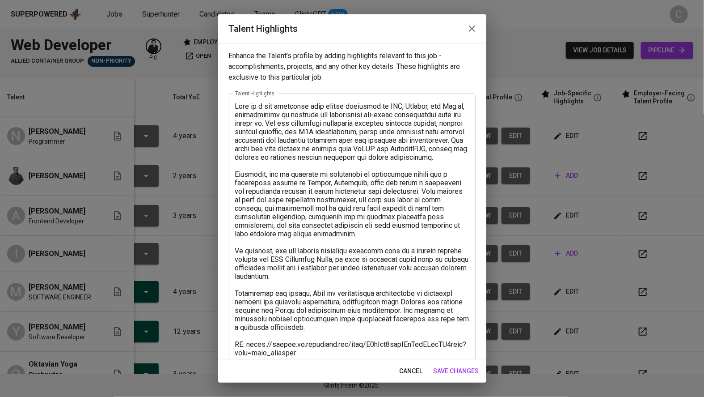
scroll to position [141, 0]
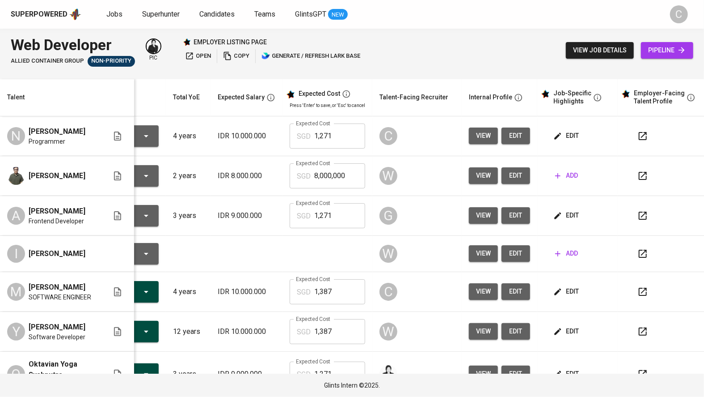
click at [350, 214] on span "edit" at bounding box center [567, 215] width 24 height 11
click at [350, 296] on icon "button" at bounding box center [557, 291] width 9 height 9
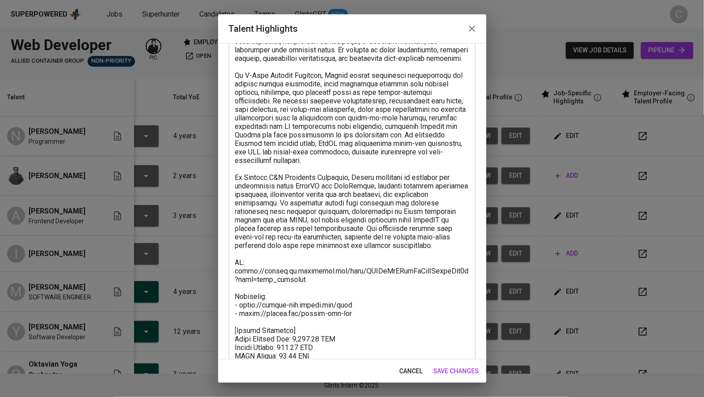
scroll to position [91, 0]
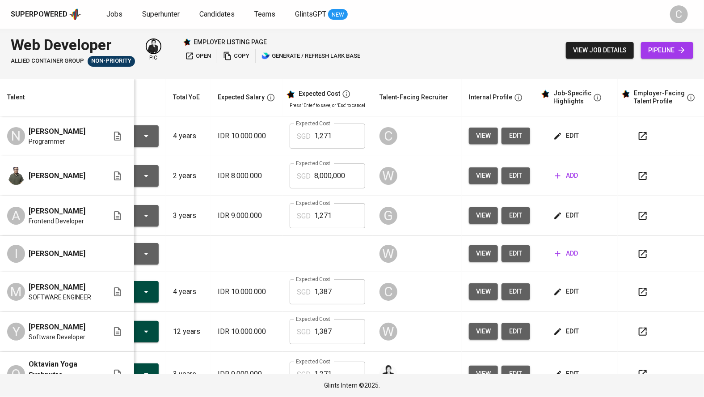
click at [350, 142] on button "edit" at bounding box center [567, 135] width 31 height 17
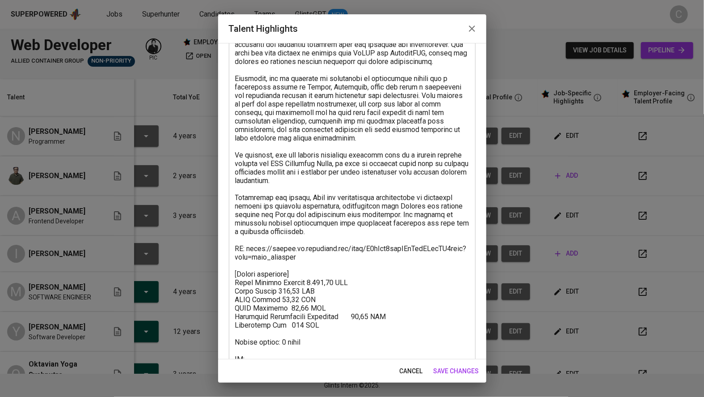
scroll to position [141, 0]
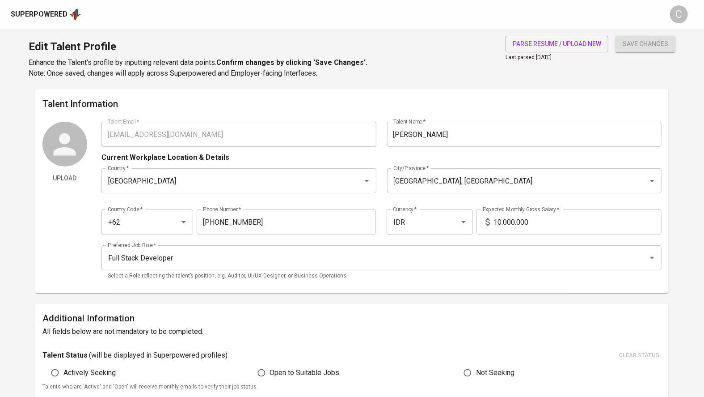
click at [502, 223] on input "10.000.000" at bounding box center [578, 221] width 168 height 25
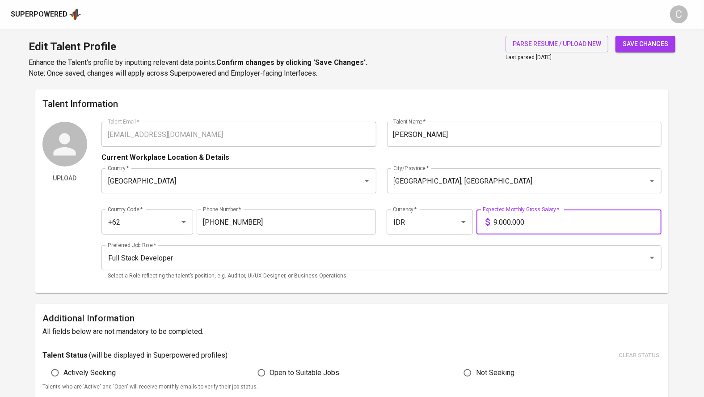
type input "9.000.000"
click at [643, 39] on span "save changes" at bounding box center [646, 43] width 46 height 11
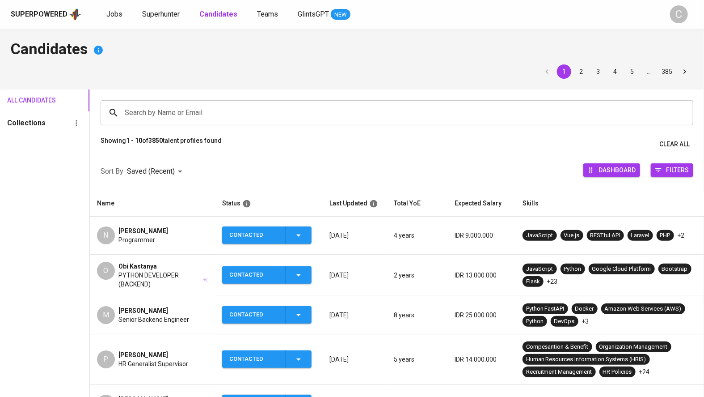
click at [189, 116] on input "Search by Name or Email" at bounding box center [398, 112] width 553 height 17
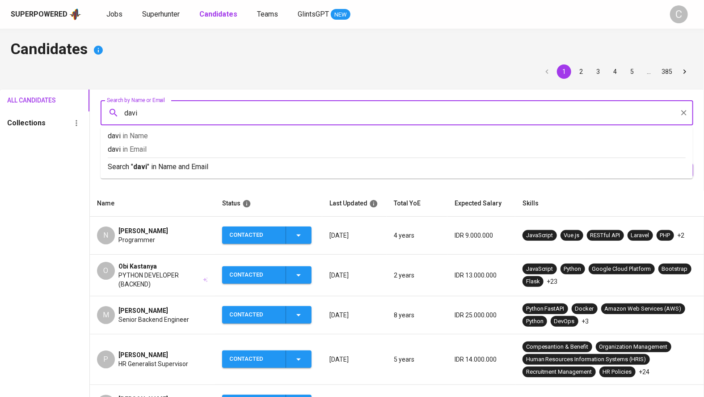
type input "[PERSON_NAME]"
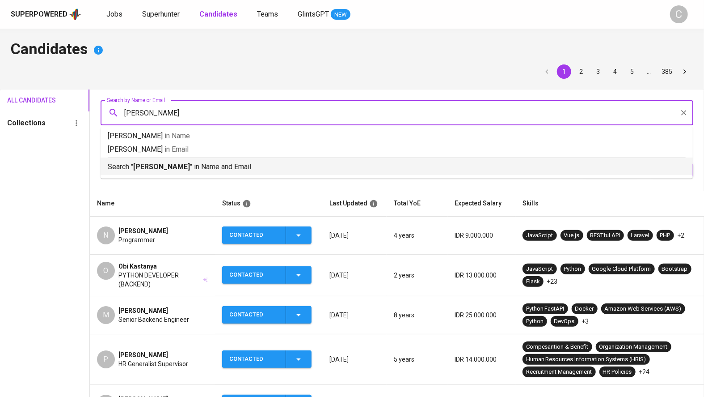
click at [222, 172] on li "Search " [PERSON_NAME] " in Name and Email" at bounding box center [397, 165] width 592 height 17
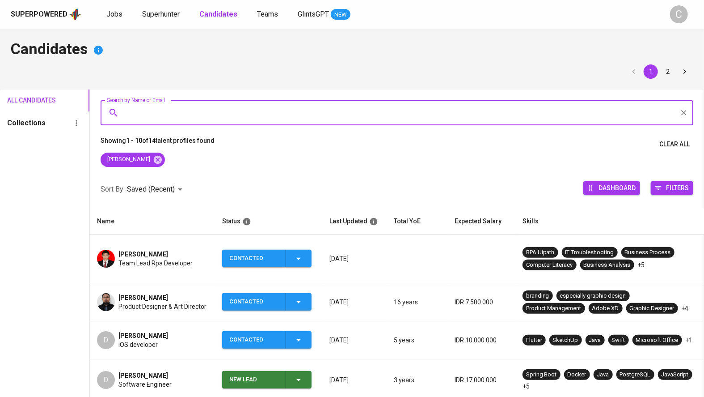
click at [183, 122] on div "Search by Name or Email" at bounding box center [397, 112] width 593 height 25
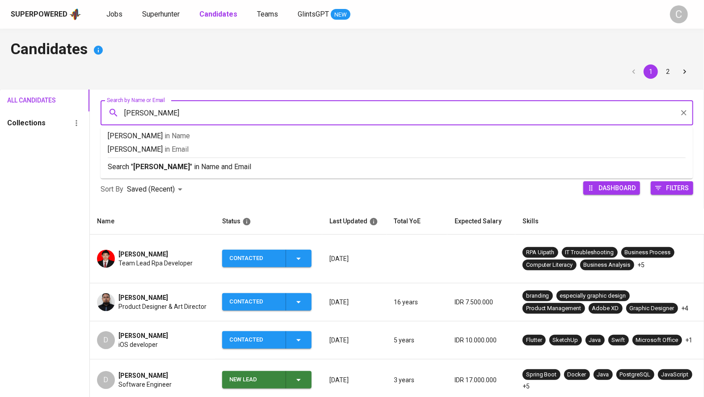
type input "[PERSON_NAME]"
click at [198, 173] on li "Search " [PERSON_NAME] " in Name and Email" at bounding box center [397, 165] width 592 height 17
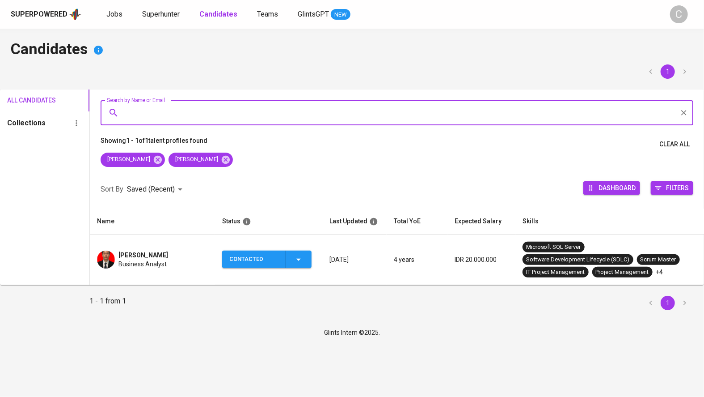
click at [171, 260] on div "[PERSON_NAME] Business Analyst" at bounding box center [152, 259] width 111 height 18
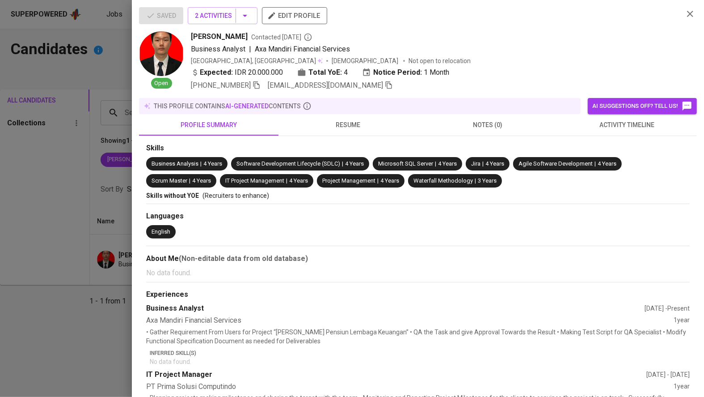
click at [260, 84] on icon "button" at bounding box center [256, 85] width 6 height 8
click at [62, 173] on div at bounding box center [352, 198] width 704 height 397
